Goal: Task Accomplishment & Management: Complete application form

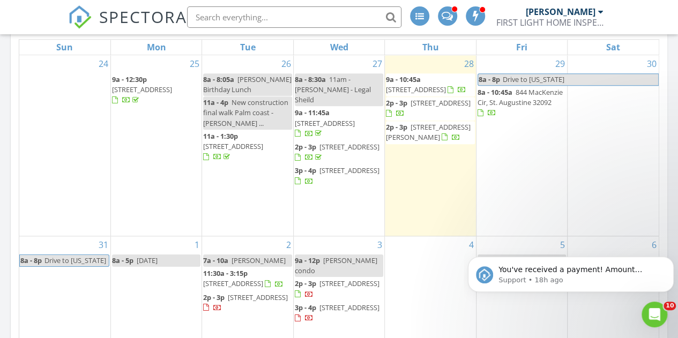
scroll to position [1233, 694]
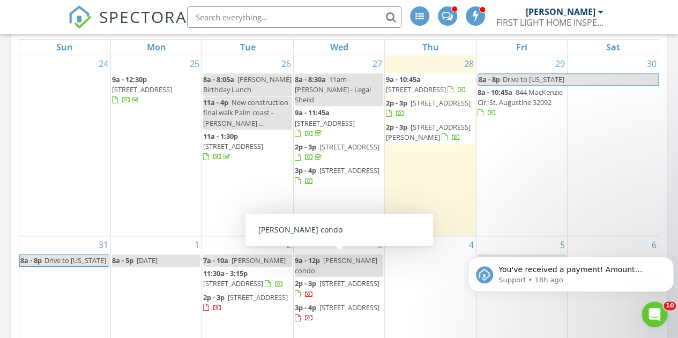
click at [341, 264] on div "9a - 12p [PERSON_NAME] condo" at bounding box center [339, 266] width 88 height 20
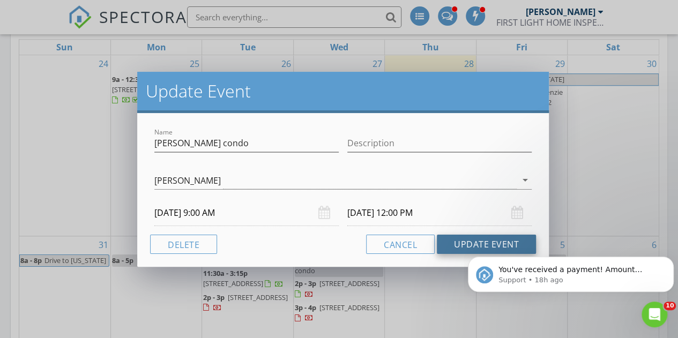
click at [463, 243] on button "Update Event" at bounding box center [486, 244] width 99 height 19
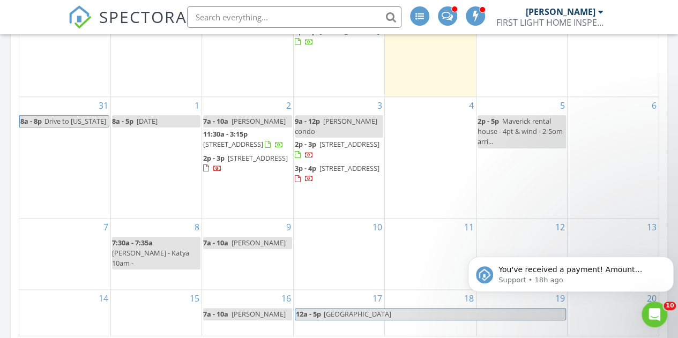
scroll to position [656, 0]
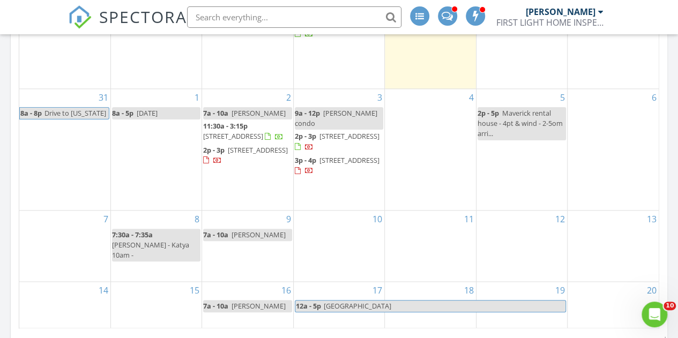
scroll to position [664, 0]
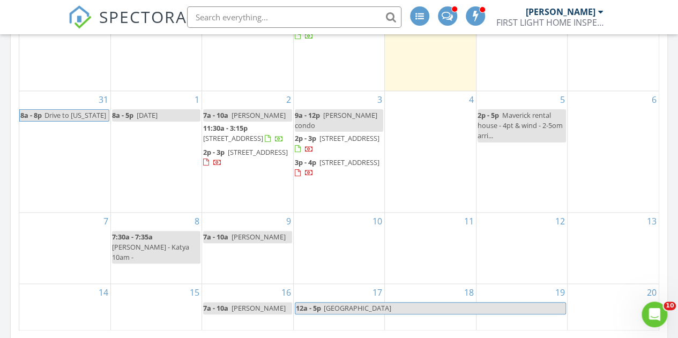
click at [421, 181] on div "4" at bounding box center [430, 151] width 91 height 121
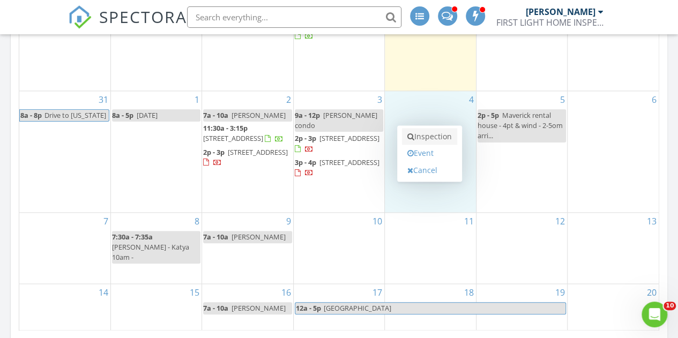
click at [422, 136] on link "Inspection" at bounding box center [429, 136] width 55 height 17
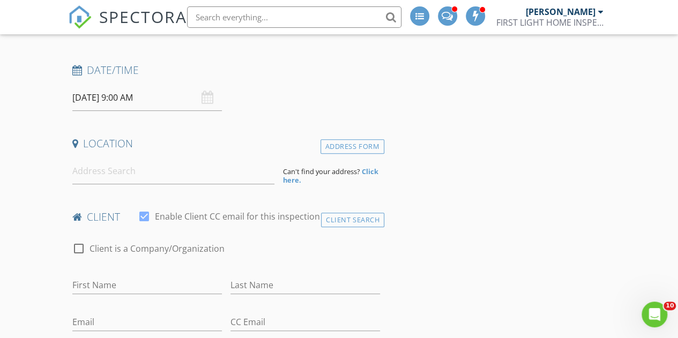
scroll to position [149, 0]
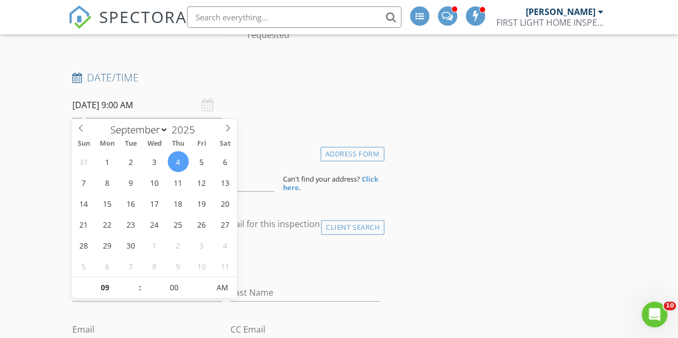
click at [139, 107] on input "09/04/2025 9:00 AM" at bounding box center [147, 105] width 150 height 26
click at [99, 287] on input "09" at bounding box center [105, 288] width 66 height 21
type input "02"
type input "09/04/2025 2:00 PM"
click at [217, 286] on span "PM" at bounding box center [221, 287] width 29 height 21
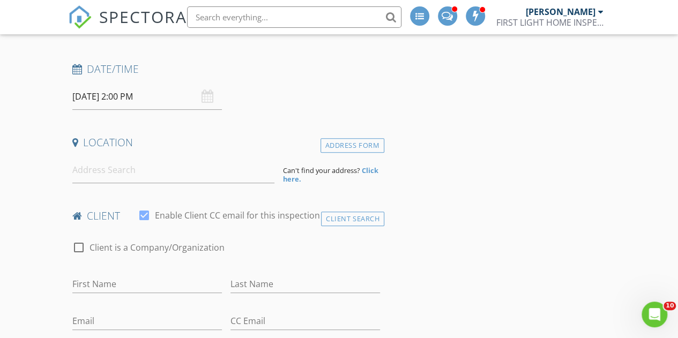
scroll to position [160, 0]
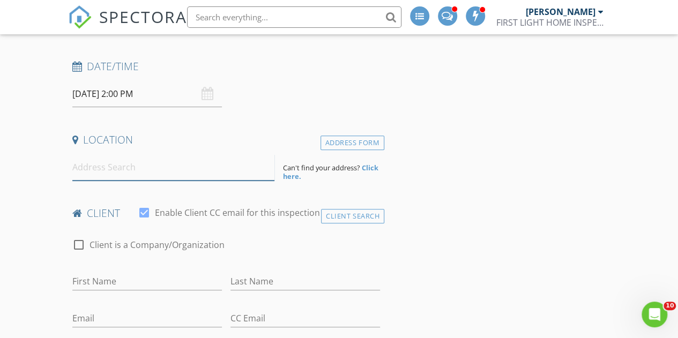
click at [148, 173] on input at bounding box center [173, 167] width 203 height 26
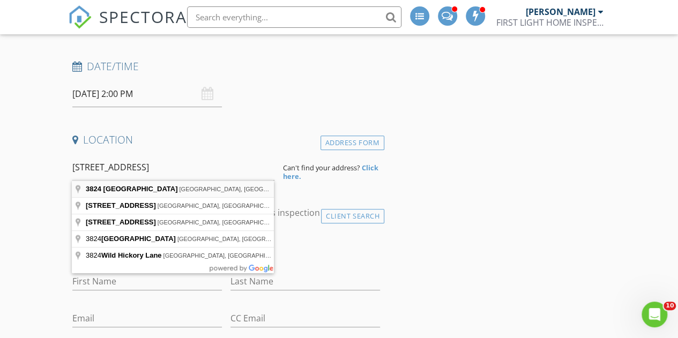
type input "3824 Hickory Lane, St. Augustine, FL, USA"
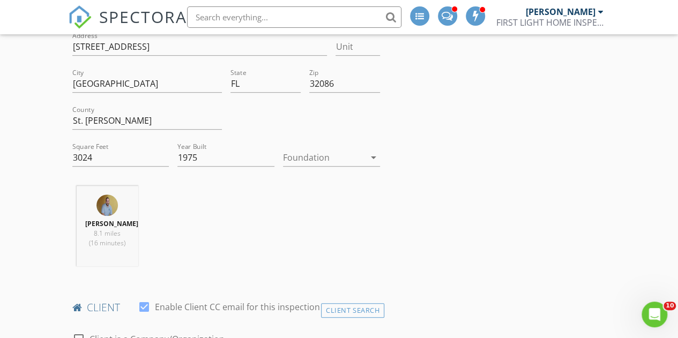
scroll to position [282, 0]
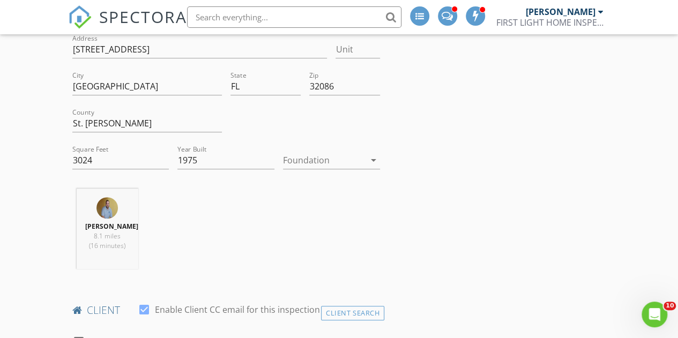
click at [310, 159] on div at bounding box center [324, 160] width 82 height 17
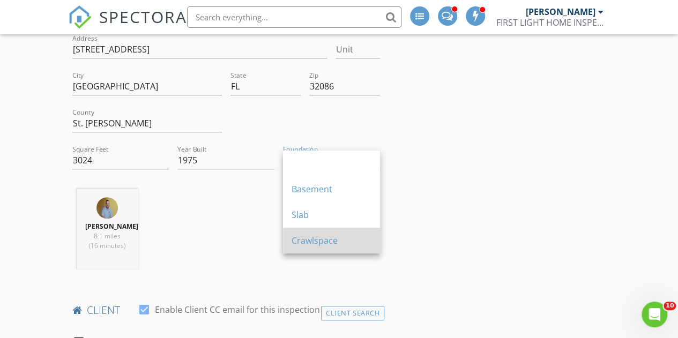
click at [342, 244] on div "Crawlspace" at bounding box center [332, 240] width 80 height 13
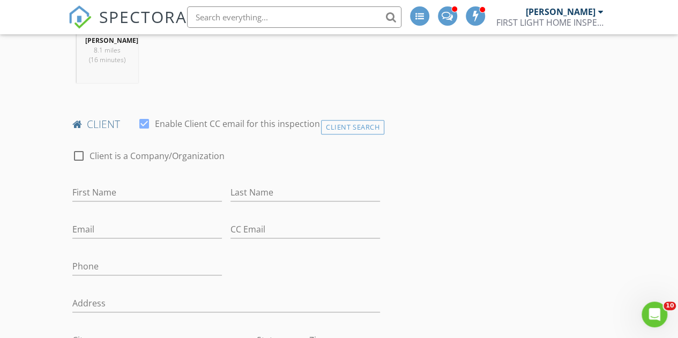
scroll to position [532, 0]
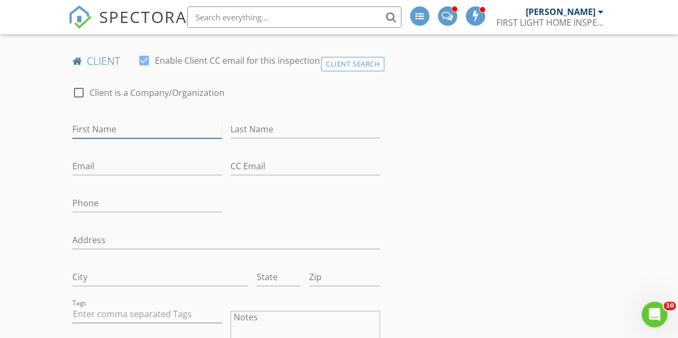
click at [182, 126] on input "First Name" at bounding box center [147, 130] width 150 height 18
type input "[PERSON_NAME]"
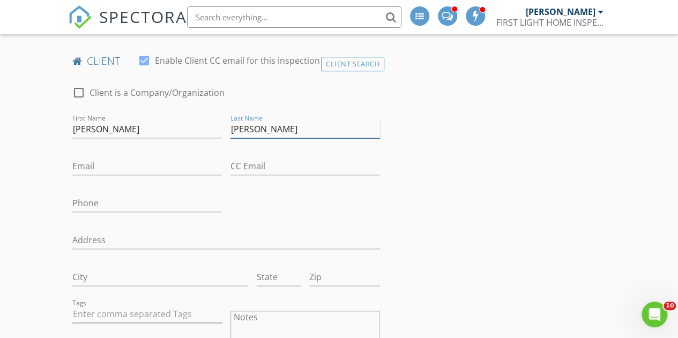
type input "[PERSON_NAME]"
click at [88, 167] on input "Email" at bounding box center [147, 167] width 150 height 18
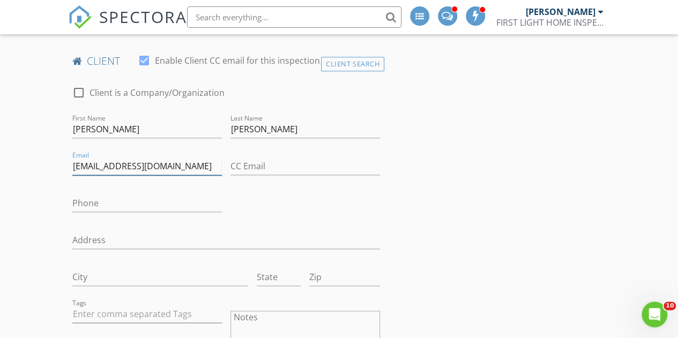
type input "[EMAIL_ADDRESS][DOMAIN_NAME]"
click at [80, 204] on input "Phone" at bounding box center [147, 204] width 150 height 18
type input "[PHONE_NUMBER]"
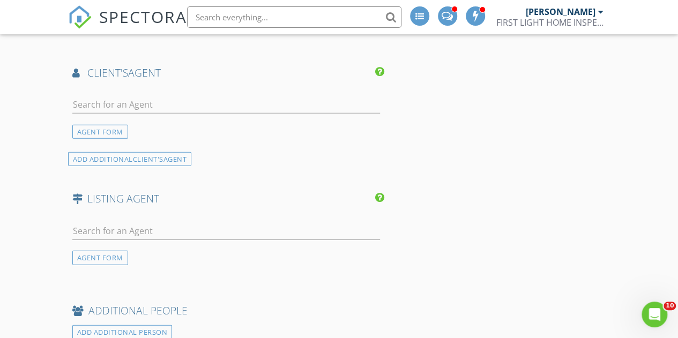
scroll to position [1385, 0]
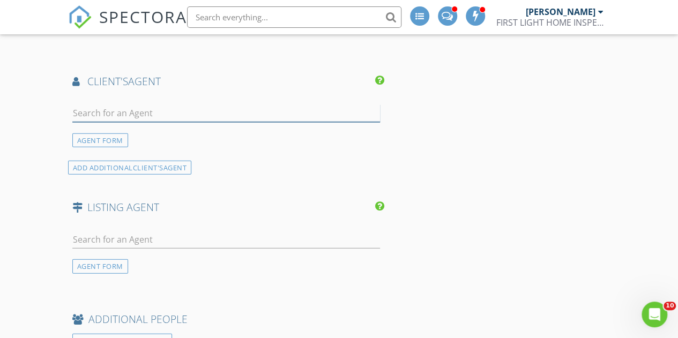
click at [171, 112] on input "text" at bounding box center [226, 114] width 308 height 18
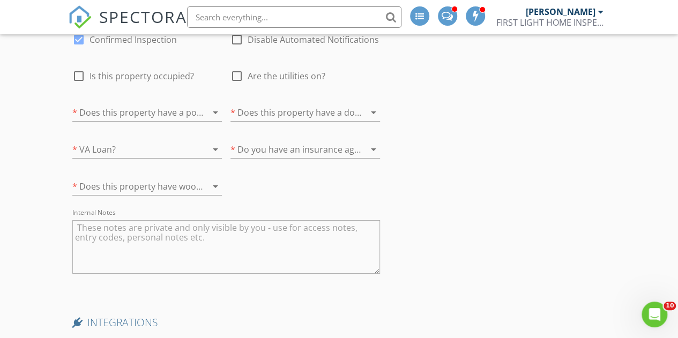
scroll to position [1792, 0]
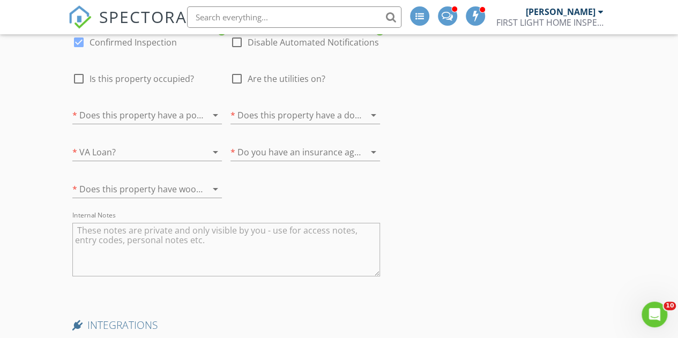
click at [278, 248] on textarea "Internal Notes" at bounding box center [226, 250] width 308 height 54
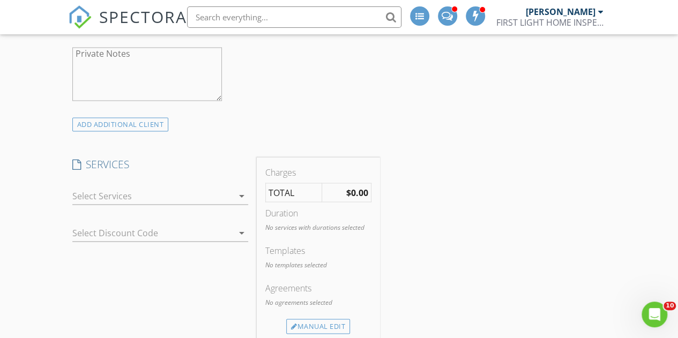
scroll to position [912, 0]
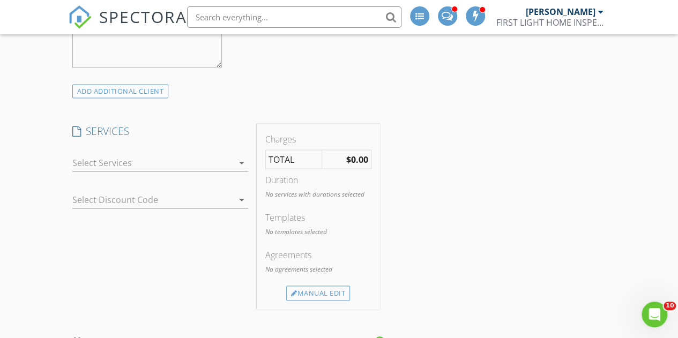
type textarea "kin insurance"
click at [204, 156] on div at bounding box center [152, 162] width 161 height 17
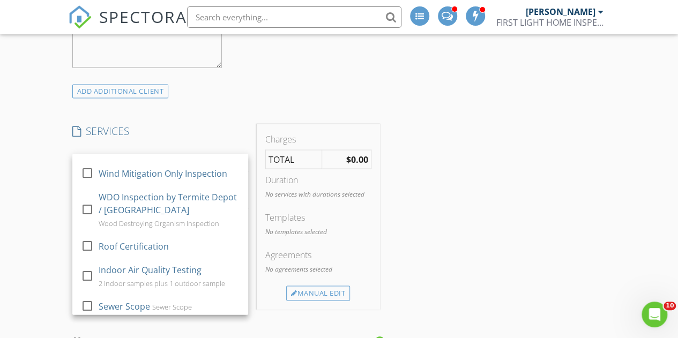
scroll to position [91, 0]
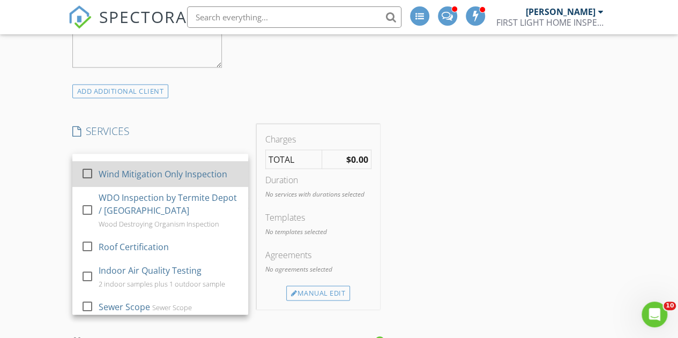
click at [196, 181] on div "Wind Mitigation Only Inspection" at bounding box center [162, 174] width 129 height 13
checkbox input "false"
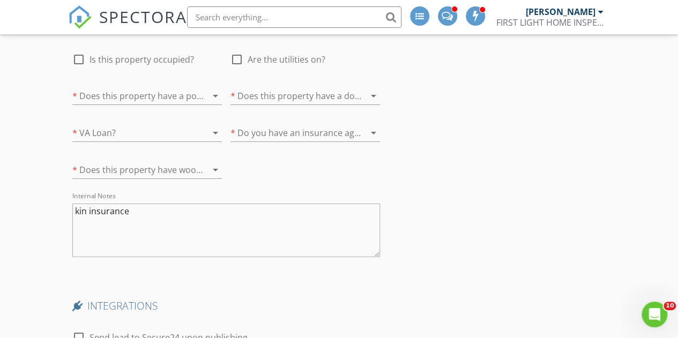
scroll to position [1792, 0]
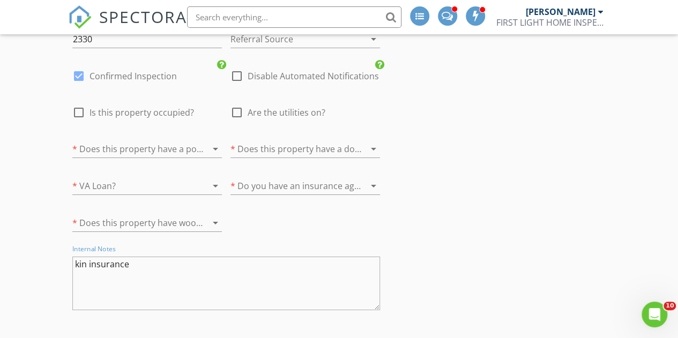
click at [159, 279] on textarea "kin insurance" at bounding box center [226, 284] width 308 height 54
type textarea "kin insurance 2-4pm arrival window - text 30 minutes ahead"
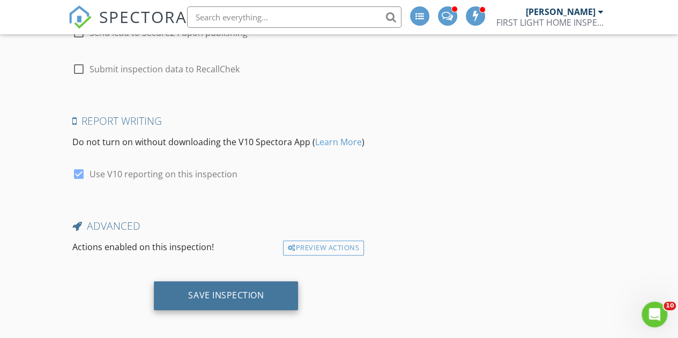
click at [227, 292] on div "Save Inspection" at bounding box center [226, 295] width 76 height 11
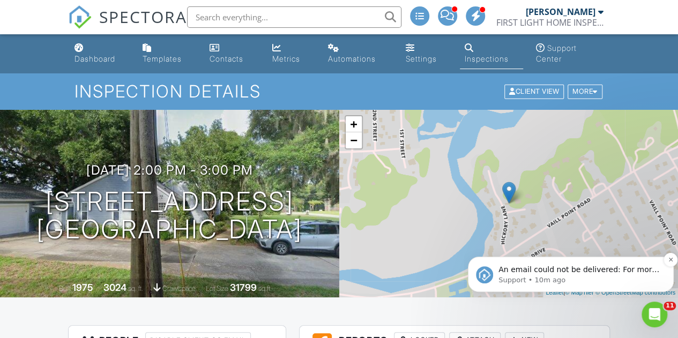
click at [569, 273] on p "An email could not be delivered: For more information, view Why emails don't ge…" at bounding box center [579, 270] width 162 height 11
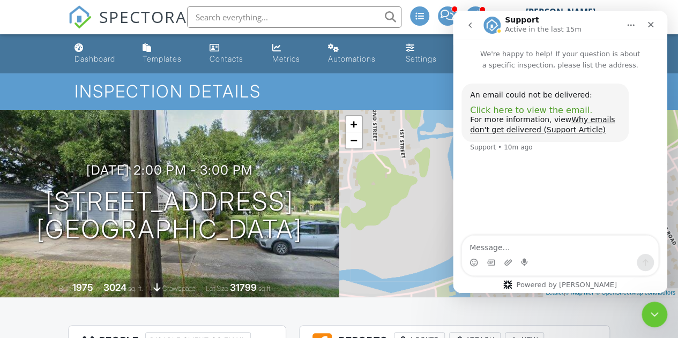
click at [540, 109] on span "Click here to view the email." at bounding box center [531, 110] width 122 height 10
click at [656, 23] on div "Close" at bounding box center [650, 24] width 19 height 19
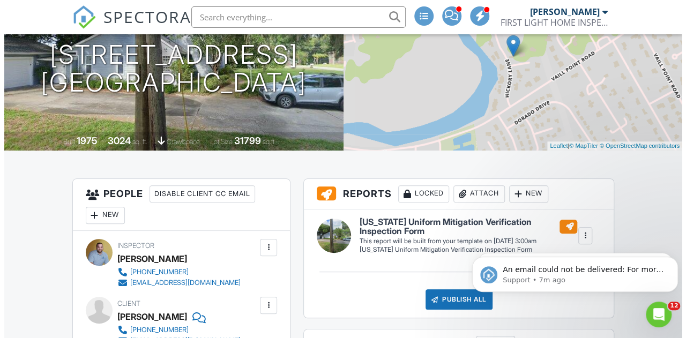
scroll to position [230, 0]
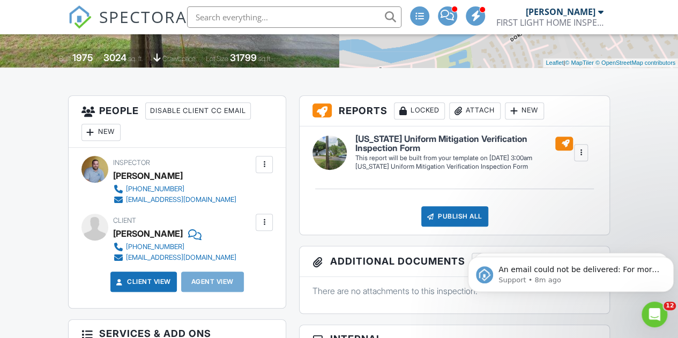
click at [268, 223] on div at bounding box center [264, 222] width 11 height 11
click at [233, 248] on li "Edit" at bounding box center [239, 255] width 55 height 27
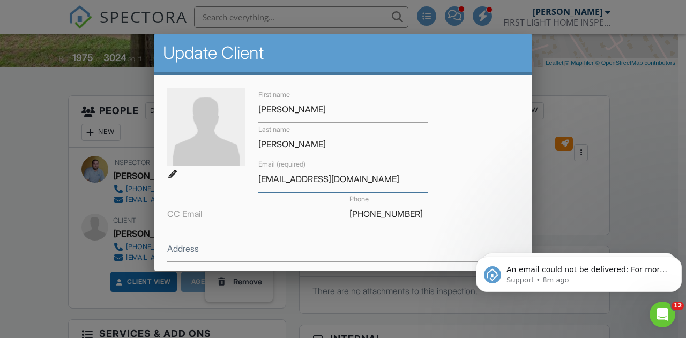
click at [294, 180] on input "[EMAIL_ADDRESS][DOMAIN_NAME]" at bounding box center [342, 179] width 169 height 26
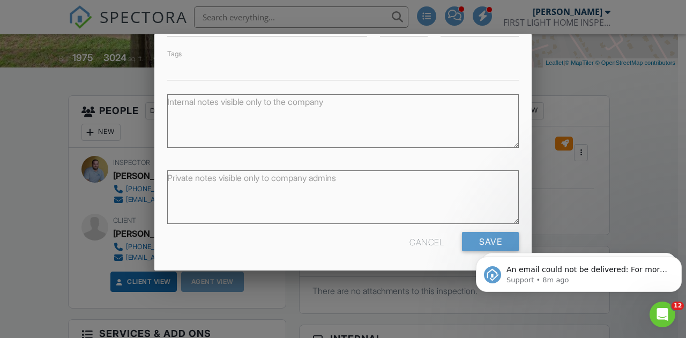
drag, startPoint x: 528, startPoint y: 126, endPoint x: 61, endPoint y: 34, distance: 476.3
type input "[EMAIL_ADDRESS][DOMAIN_NAME]"
click html "An email could not be delivered: For more information, view Why emails don't ge…"
click at [468, 245] on input "Save" at bounding box center [490, 241] width 57 height 19
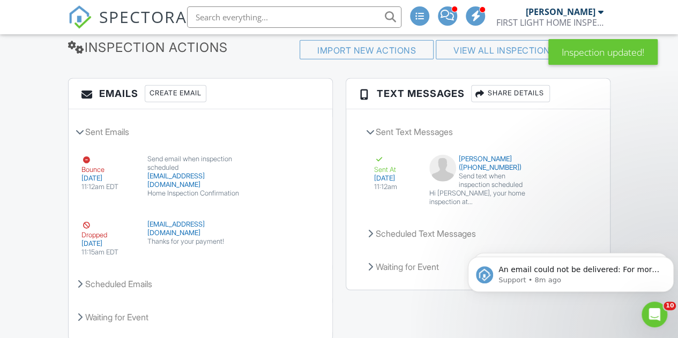
scroll to position [1498, 0]
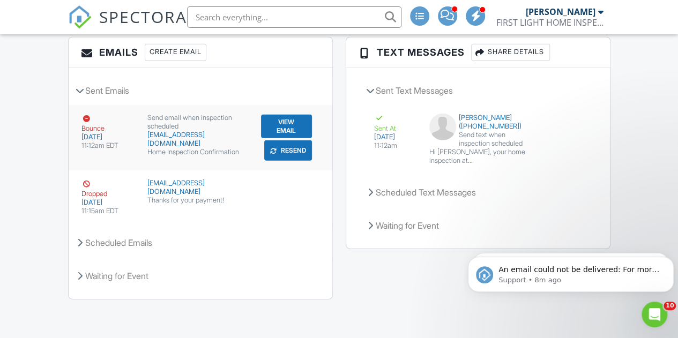
click at [297, 150] on button "Resend" at bounding box center [288, 150] width 48 height 20
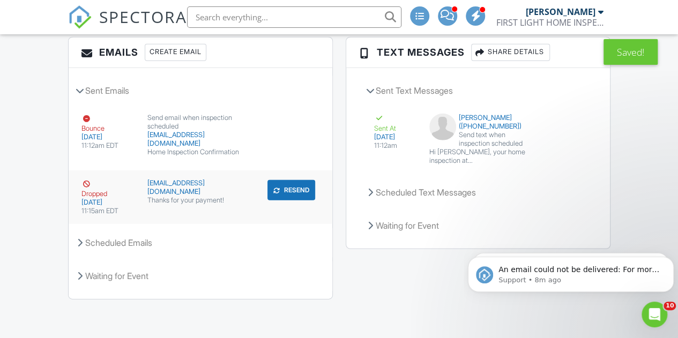
click at [288, 194] on button "Resend" at bounding box center [291, 190] width 48 height 20
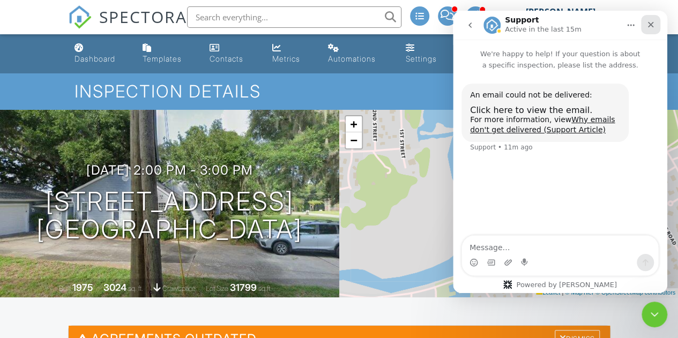
click at [652, 22] on icon "Close" at bounding box center [650, 24] width 9 height 9
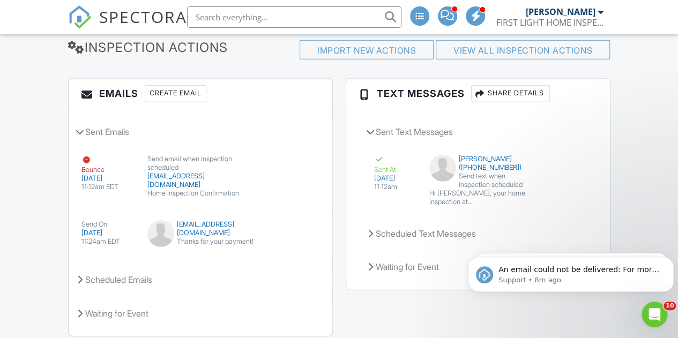
scroll to position [1502, 0]
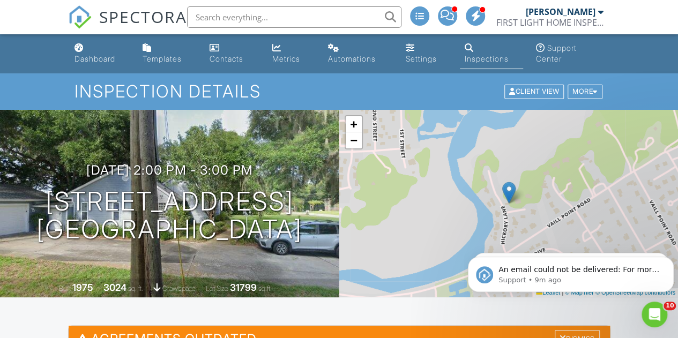
scroll to position [1511, 0]
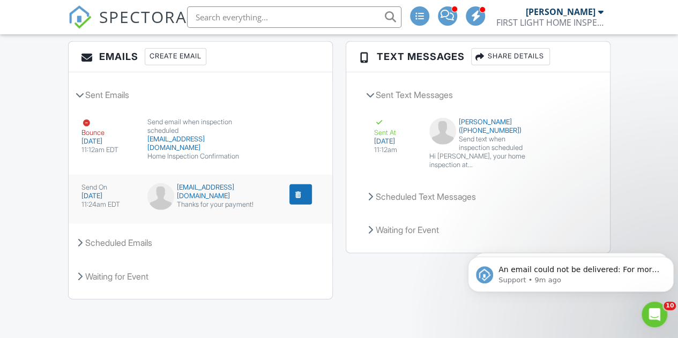
click at [160, 193] on div at bounding box center [161, 199] width 29 height 32
